Goal: Transaction & Acquisition: Purchase product/service

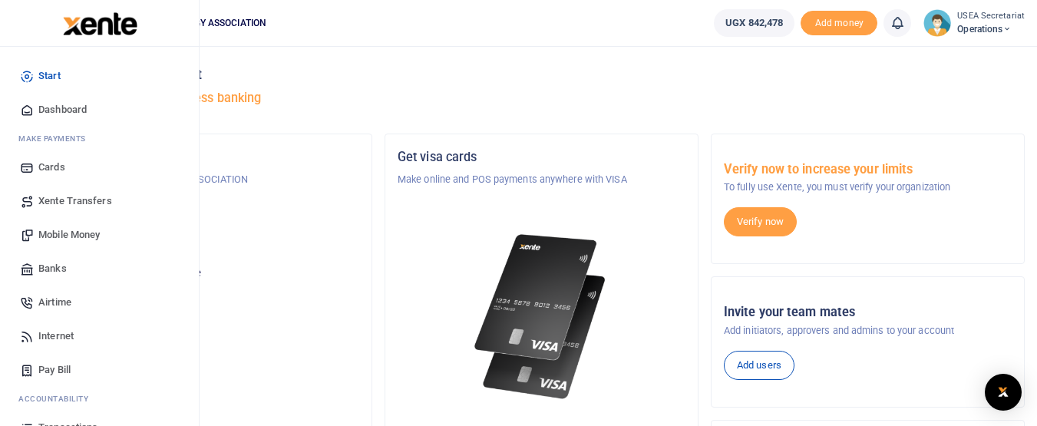
scroll to position [121, 0]
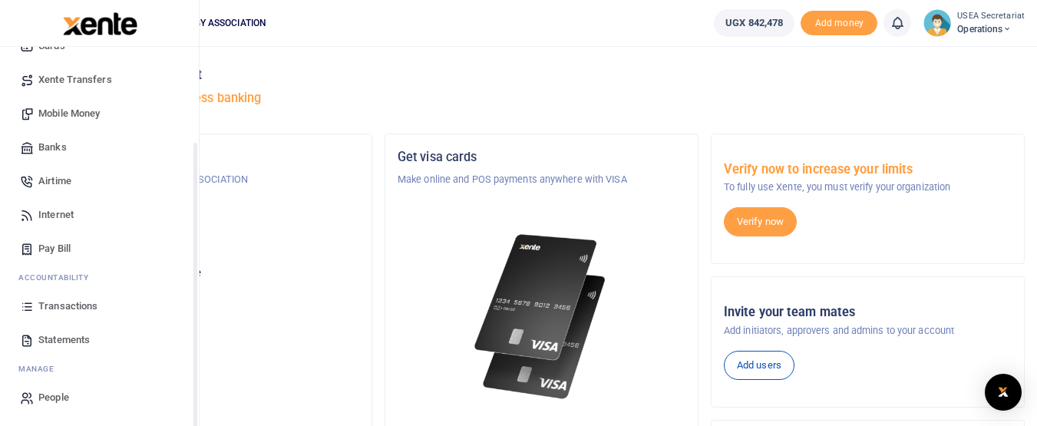
click at [62, 306] on span "Transactions" at bounding box center [67, 306] width 59 height 15
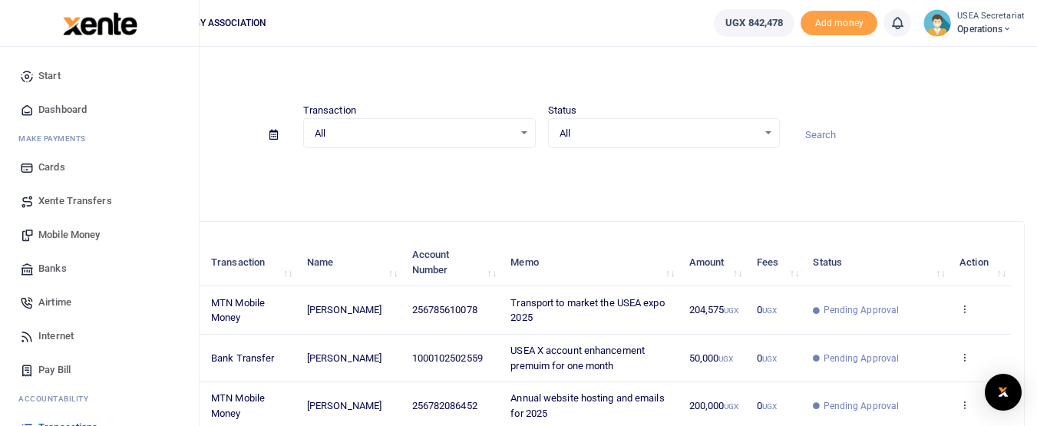
click at [60, 237] on span "Mobile Money" at bounding box center [68, 234] width 61 height 15
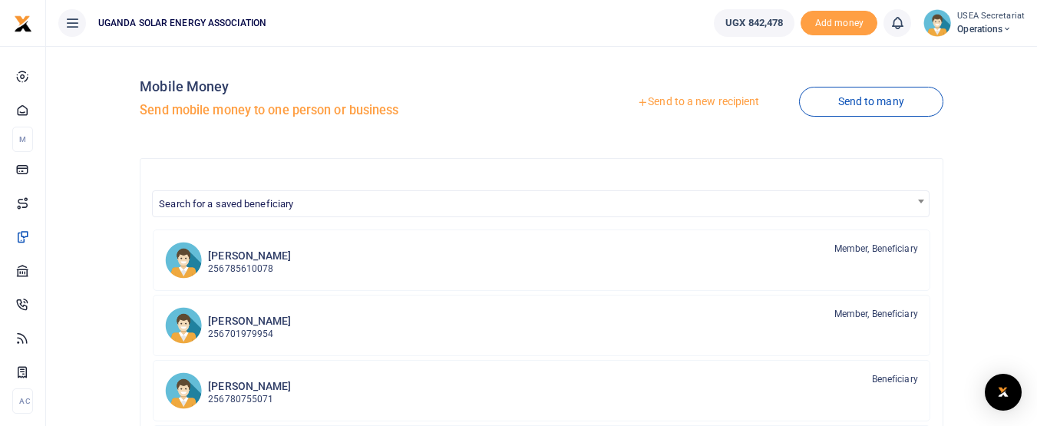
click at [668, 100] on link "Send to a new recipient" at bounding box center [698, 102] width 200 height 28
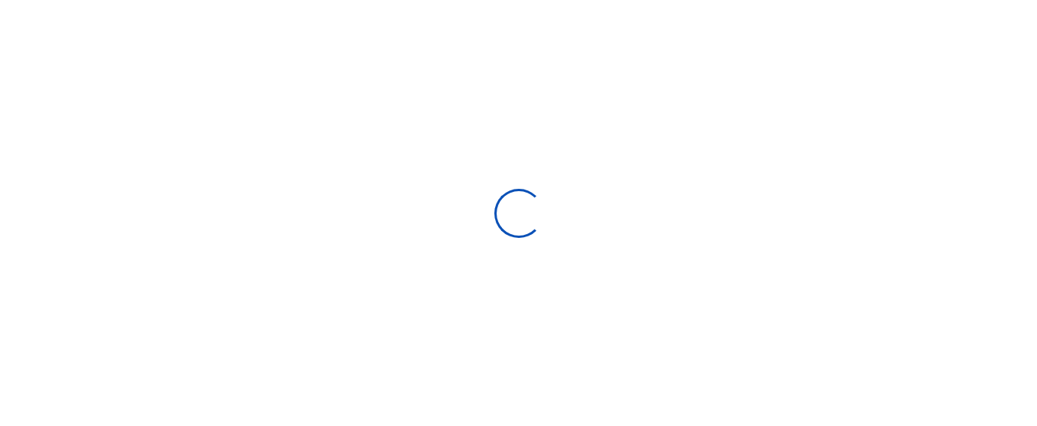
select select
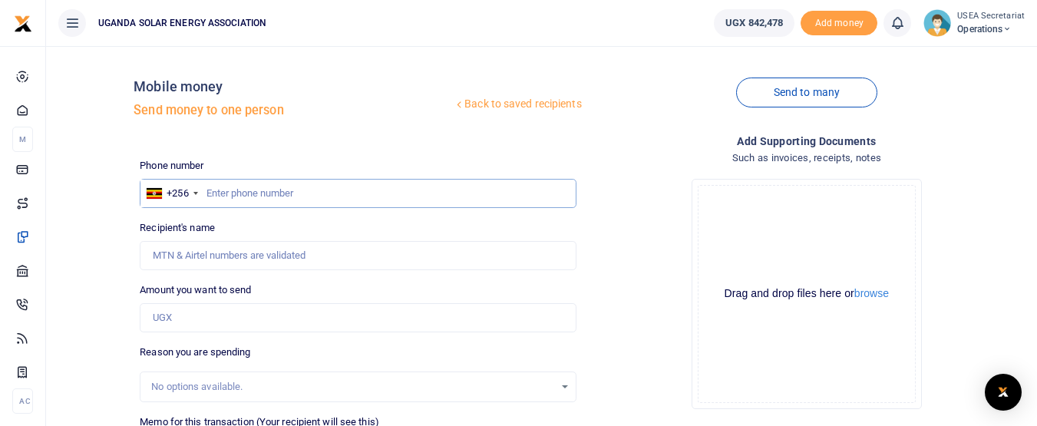
click at [210, 192] on input "text" at bounding box center [358, 193] width 436 height 29
type input "785610078"
type input "[PERSON_NAME]"
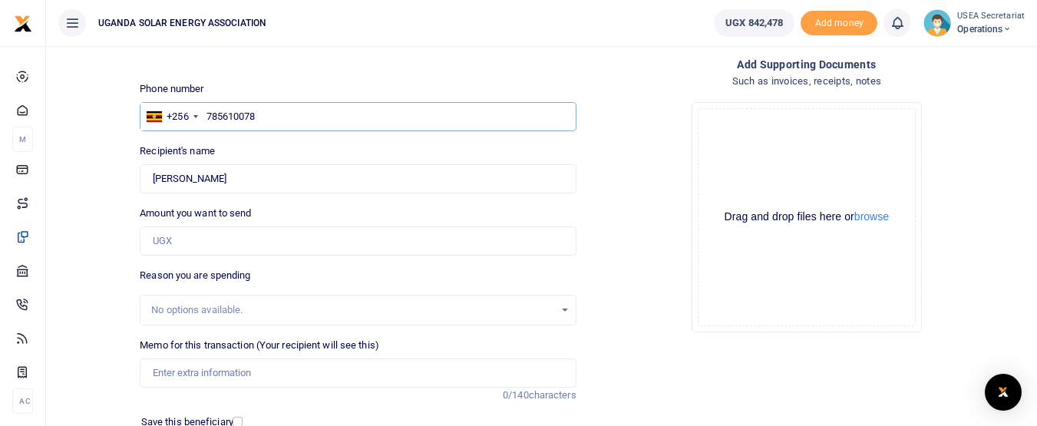
type input "785610078"
click at [250, 246] on input "Amount you want to send" at bounding box center [358, 241] width 436 height 29
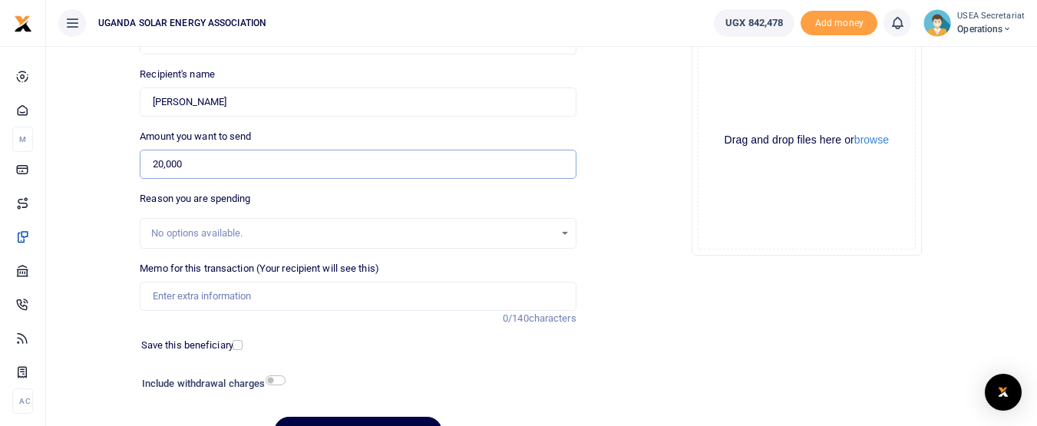
scroll to position [230, 0]
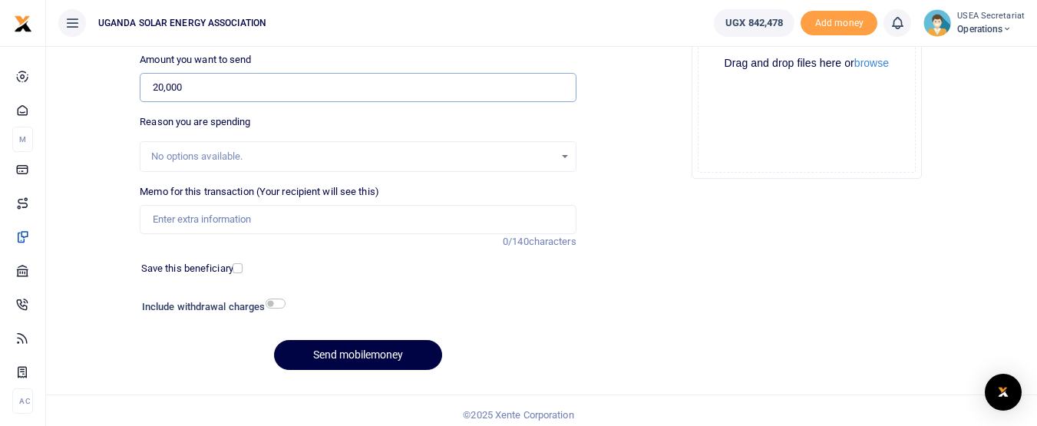
type input "20,000"
click at [273, 303] on input "checkbox" at bounding box center [276, 304] width 20 height 10
checkbox input "true"
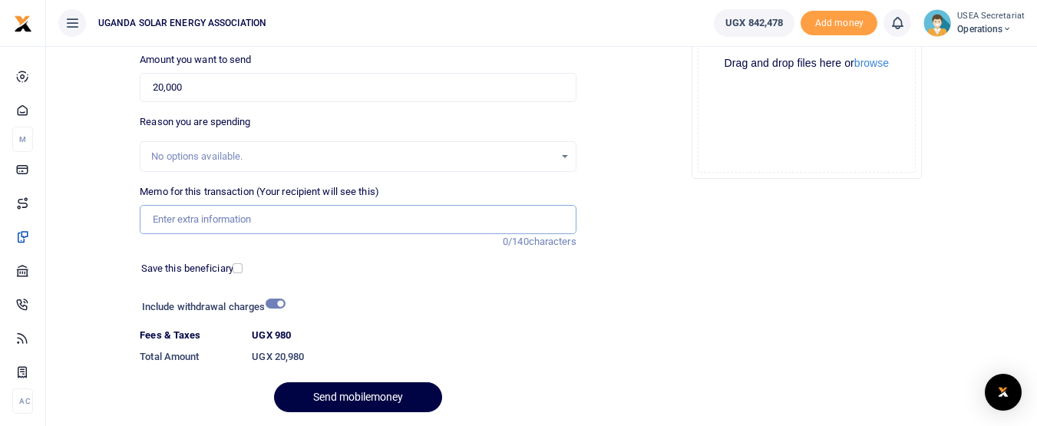
click at [253, 223] on input "Memo for this transaction (Your recipient will see this)" at bounding box center [358, 219] width 436 height 29
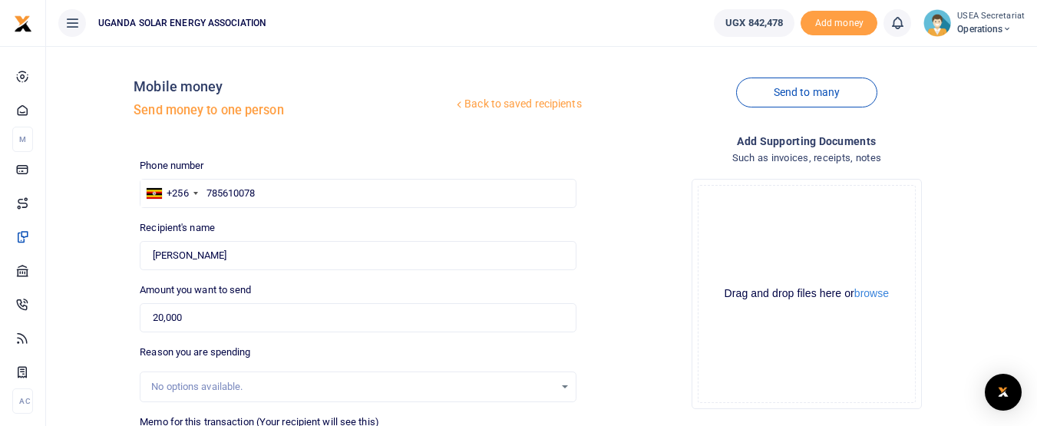
scroll to position [281, 0]
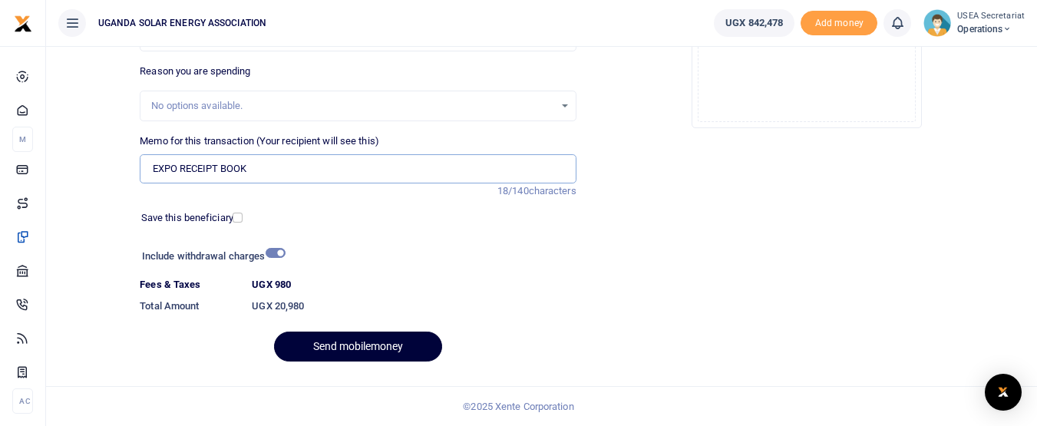
type input "EXPO RECEIPT BOOK"
click at [334, 346] on button "Send mobilemoney" at bounding box center [358, 347] width 168 height 30
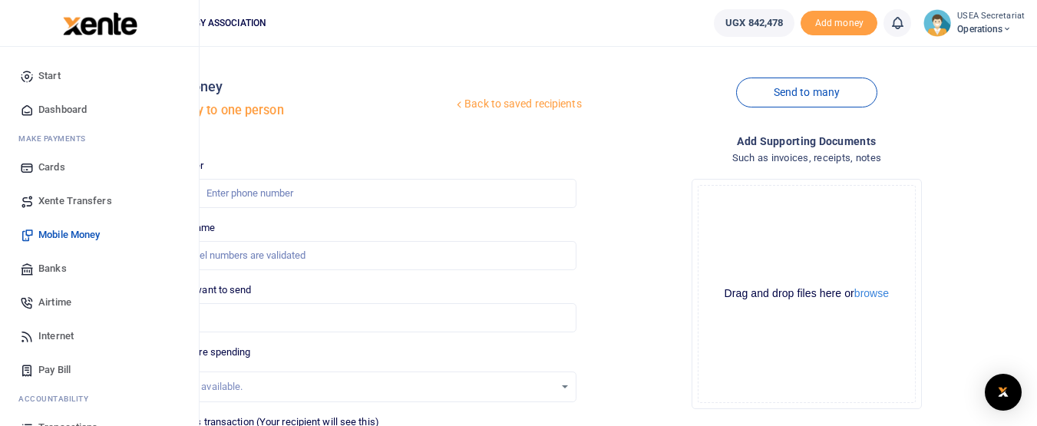
scroll to position [77, 0]
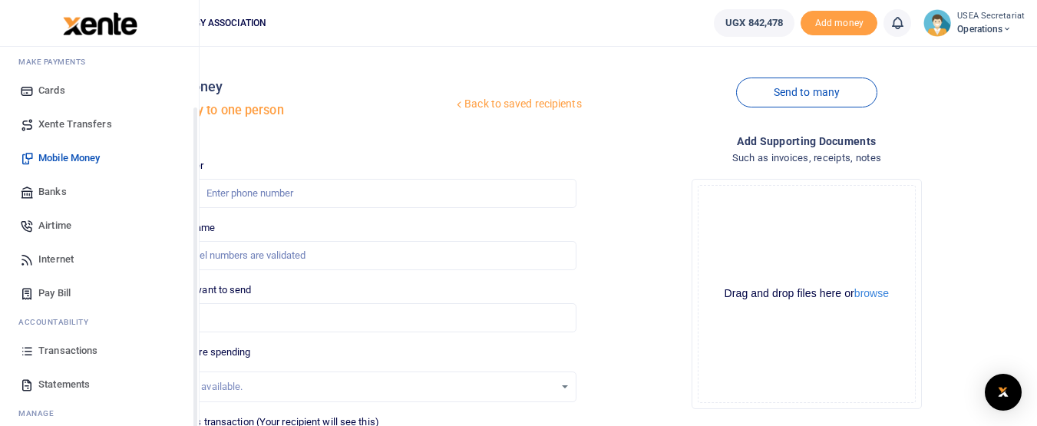
click at [58, 349] on span "Transactions" at bounding box center [67, 350] width 59 height 15
